Goal: Check status: Check status

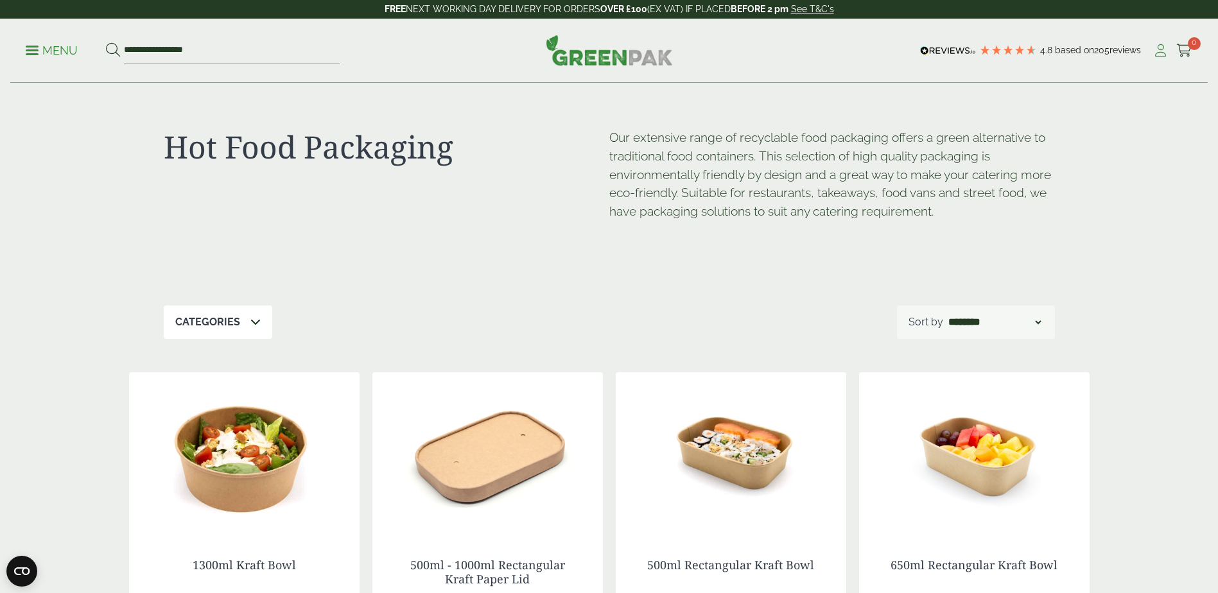
click at [1163, 57] on icon at bounding box center [1161, 50] width 16 height 13
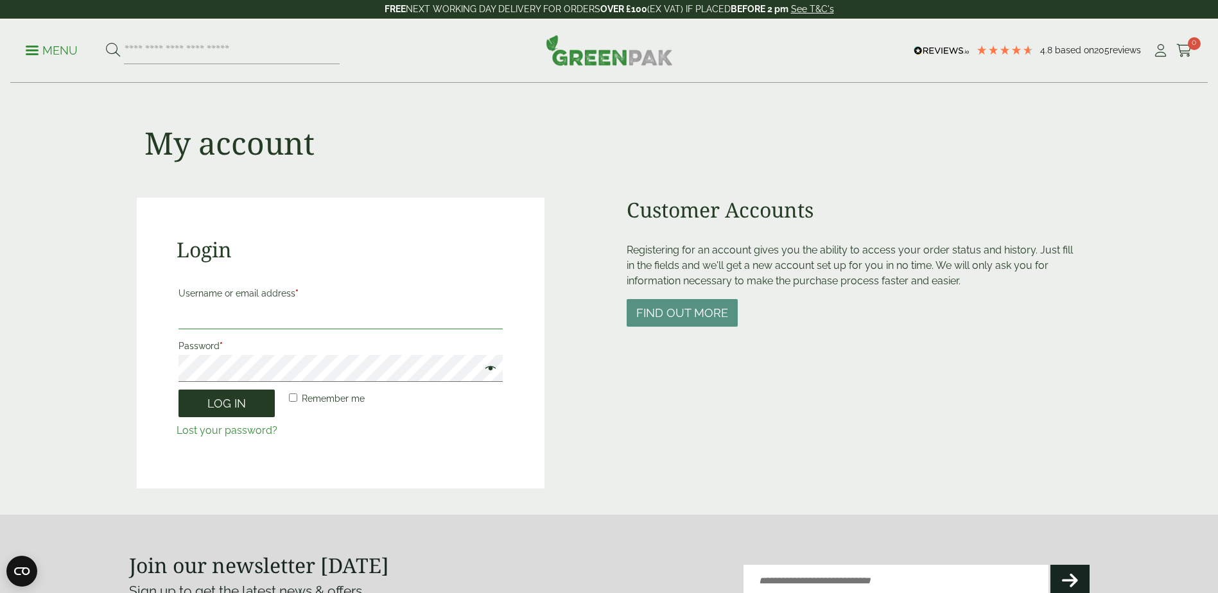
type input "**********"
click at [254, 398] on button "Log in" at bounding box center [227, 404] width 96 height 28
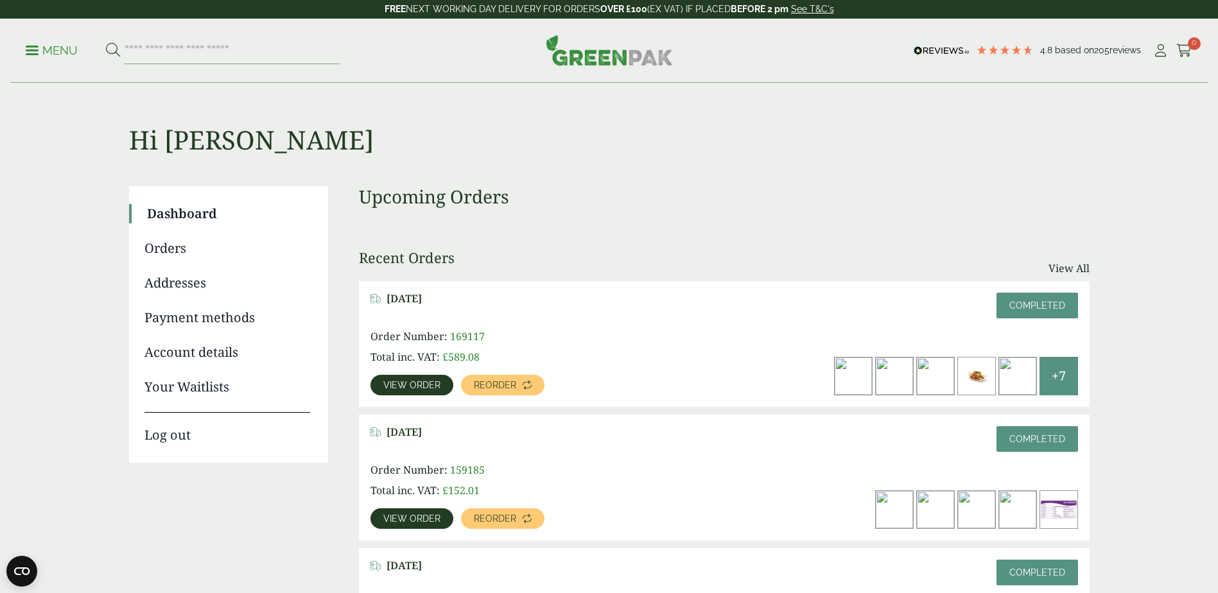
click at [410, 382] on span "View order" at bounding box center [411, 385] width 57 height 9
